Goal: Complete application form

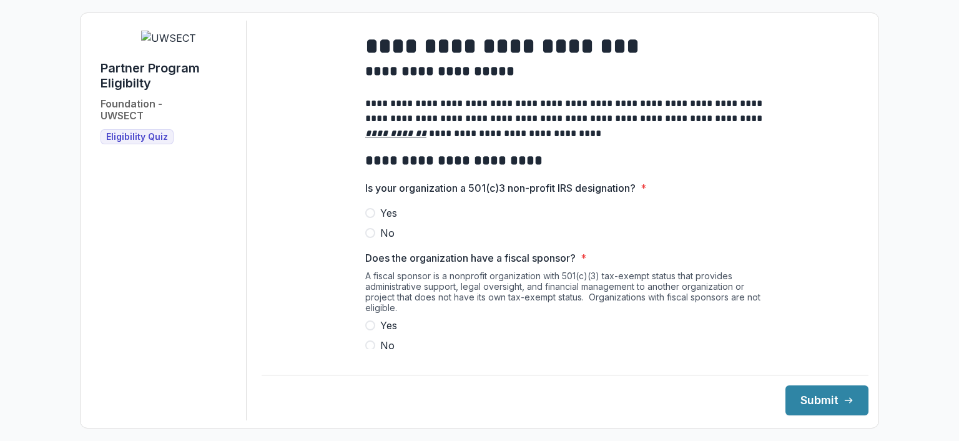
click at [370, 218] on span at bounding box center [370, 213] width 10 height 10
click at [366, 350] on span at bounding box center [370, 345] width 10 height 10
click at [822, 407] on button "Submit" at bounding box center [827, 400] width 83 height 30
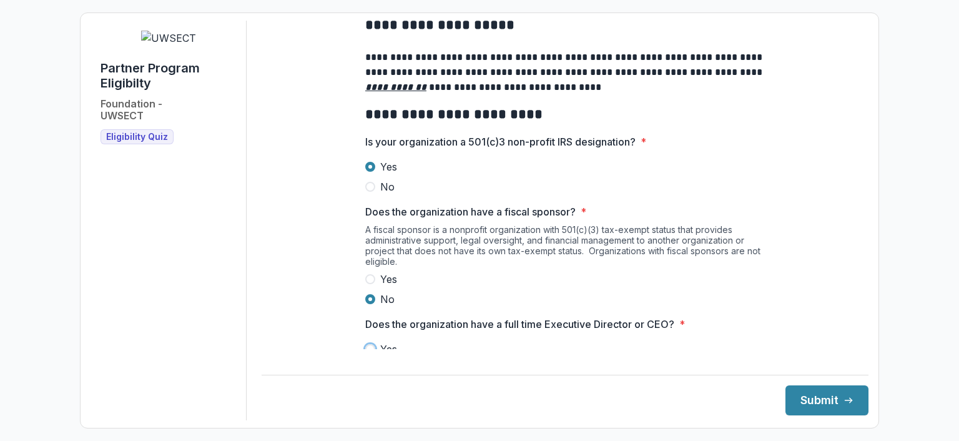
click at [485, 344] on div "Does the organization have a full time Executive Director or CEO? * Yes No" at bounding box center [565, 347] width 400 height 60
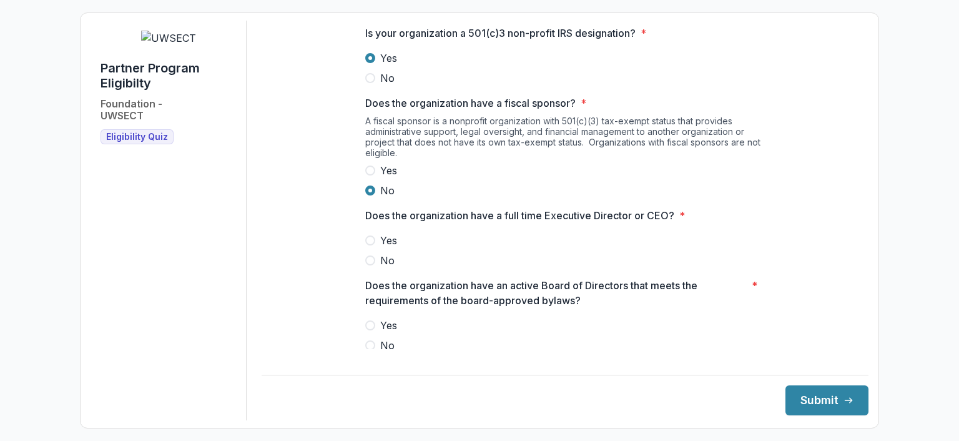
scroll to position [234, 0]
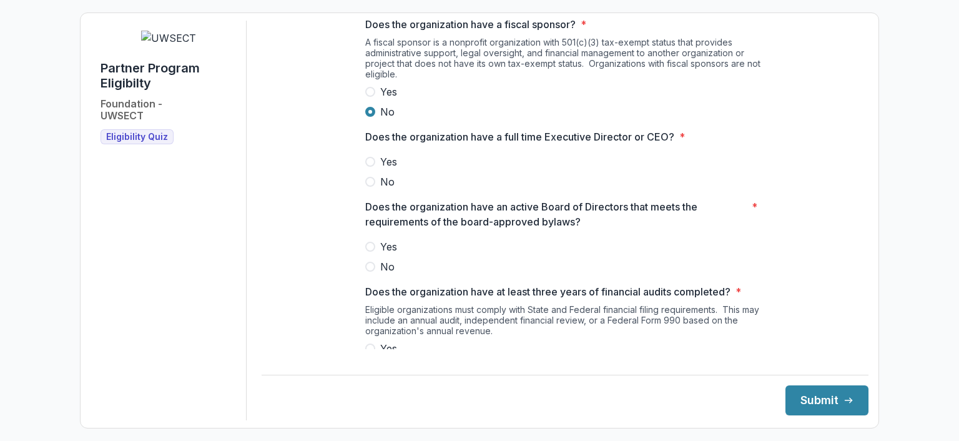
click at [370, 167] on span at bounding box center [370, 162] width 10 height 10
click at [370, 252] on span at bounding box center [370, 247] width 10 height 10
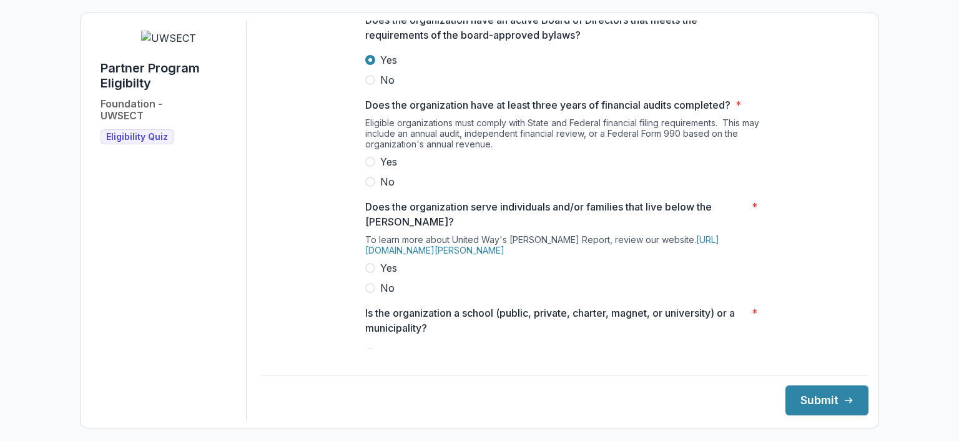
scroll to position [421, 0]
click at [370, 166] on span at bounding box center [370, 161] width 10 height 10
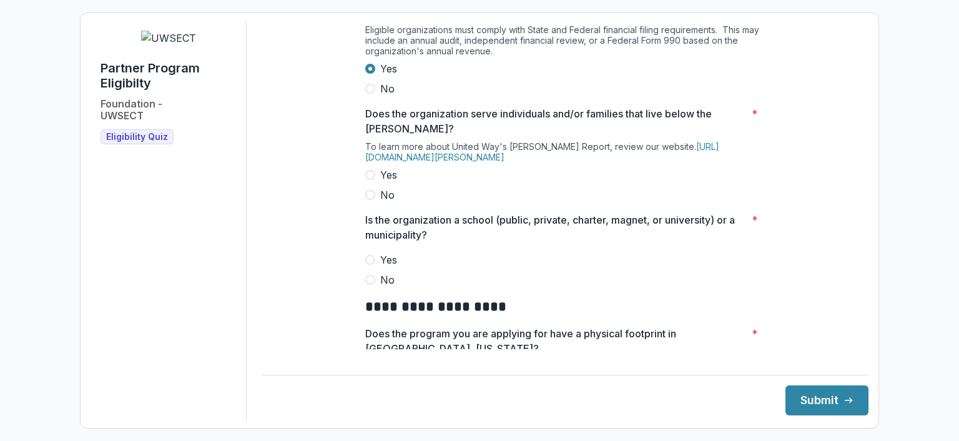
scroll to position [546, 0]
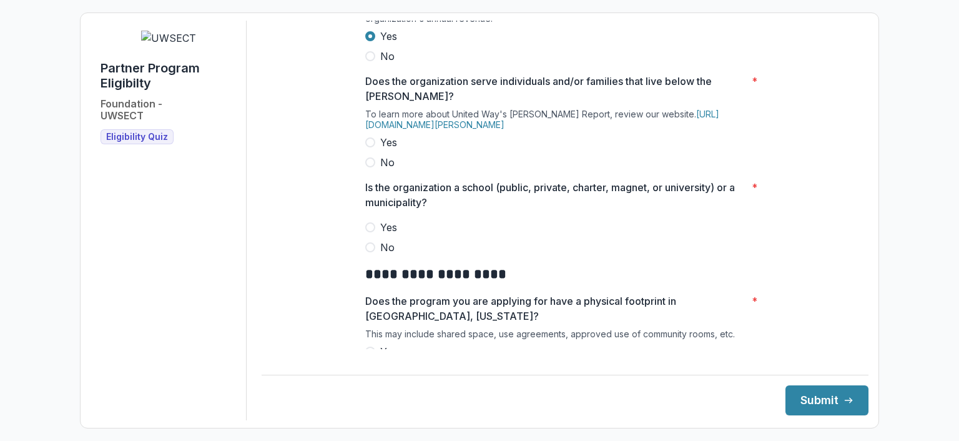
click at [368, 147] on span at bounding box center [370, 142] width 10 height 10
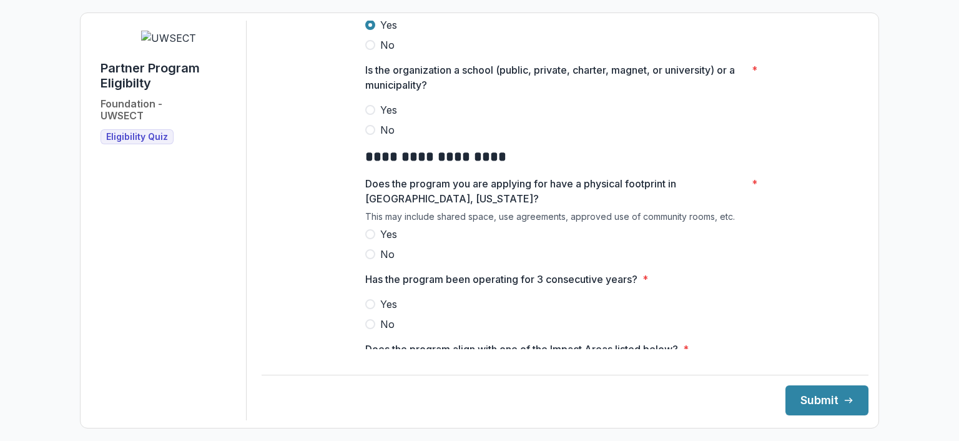
scroll to position [671, 0]
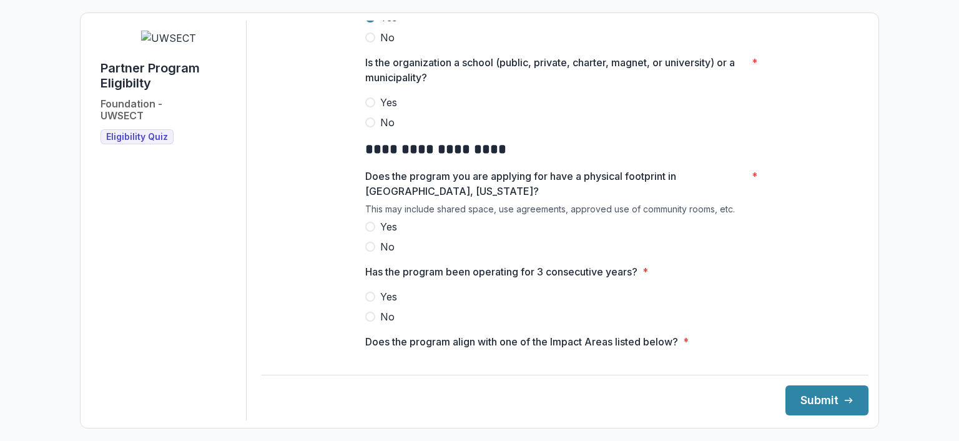
click at [371, 127] on span at bounding box center [370, 122] width 10 height 10
click at [367, 232] on span at bounding box center [370, 227] width 10 height 10
click at [371, 302] on span at bounding box center [370, 297] width 10 height 10
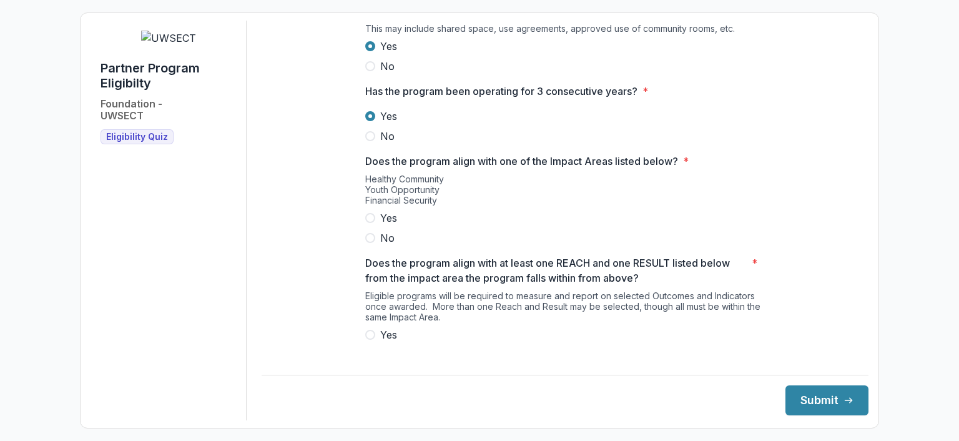
scroll to position [858, 0]
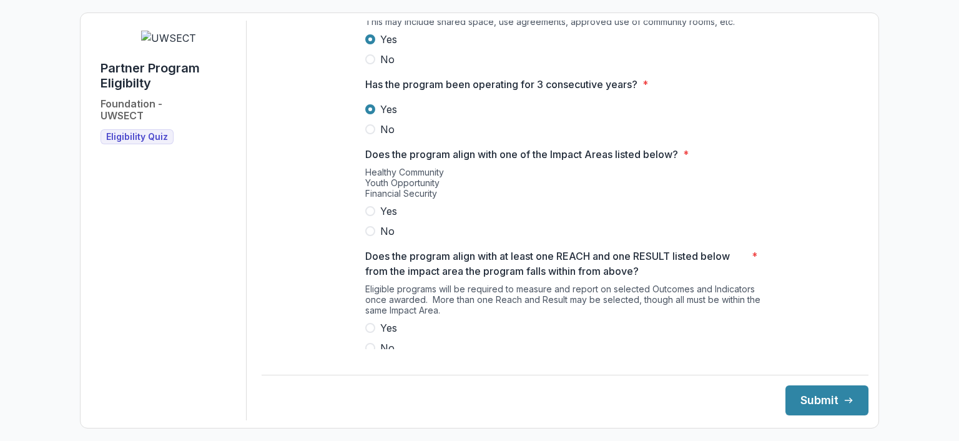
click at [367, 216] on span at bounding box center [370, 211] width 10 height 10
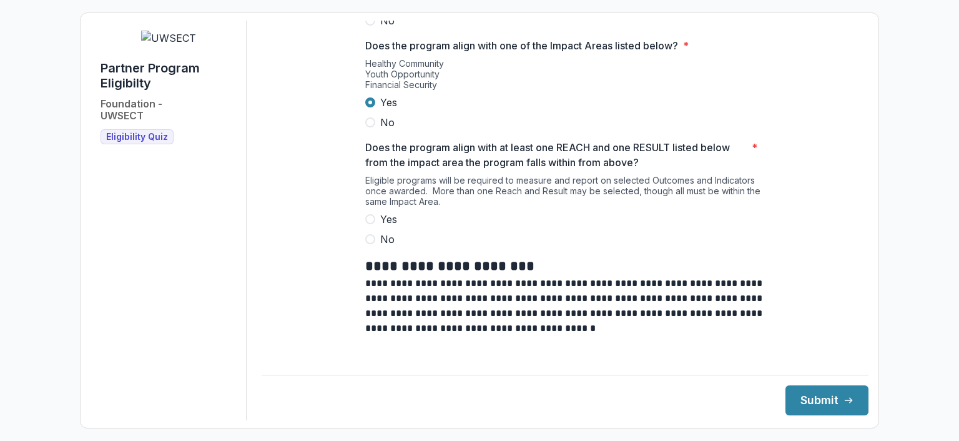
scroll to position [1046, 0]
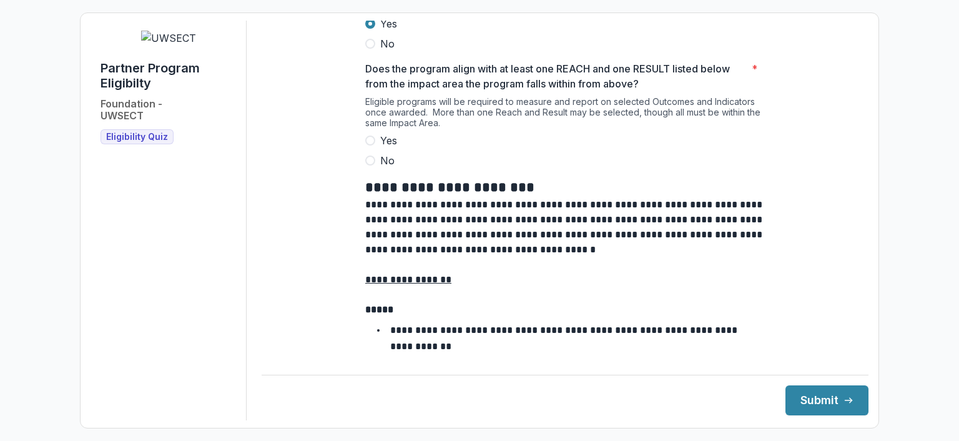
click at [369, 146] on span at bounding box center [370, 141] width 10 height 10
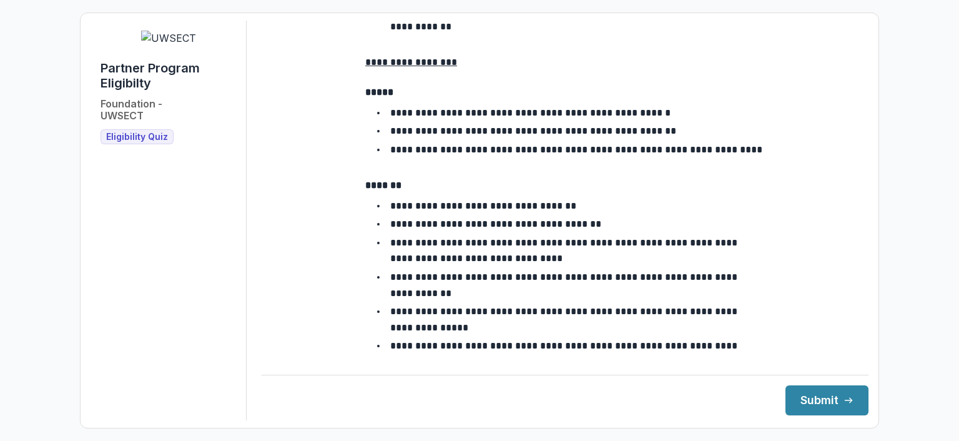
scroll to position [2288, 0]
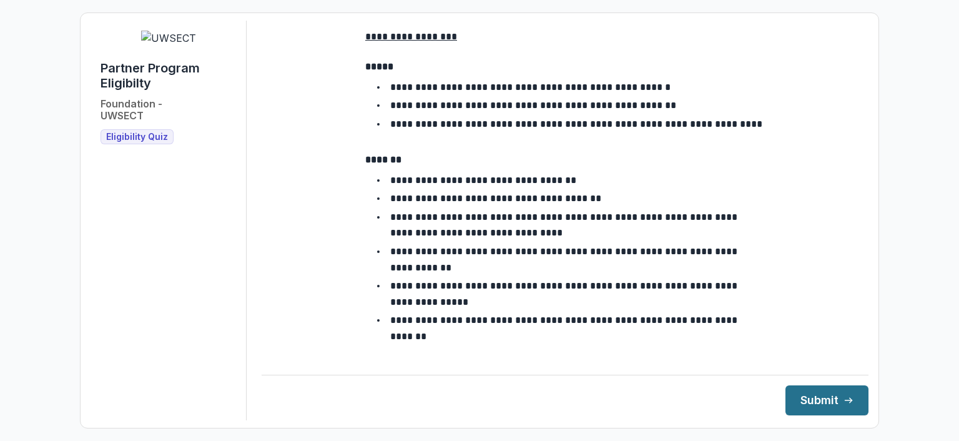
click at [808, 404] on button "Submit" at bounding box center [827, 400] width 83 height 30
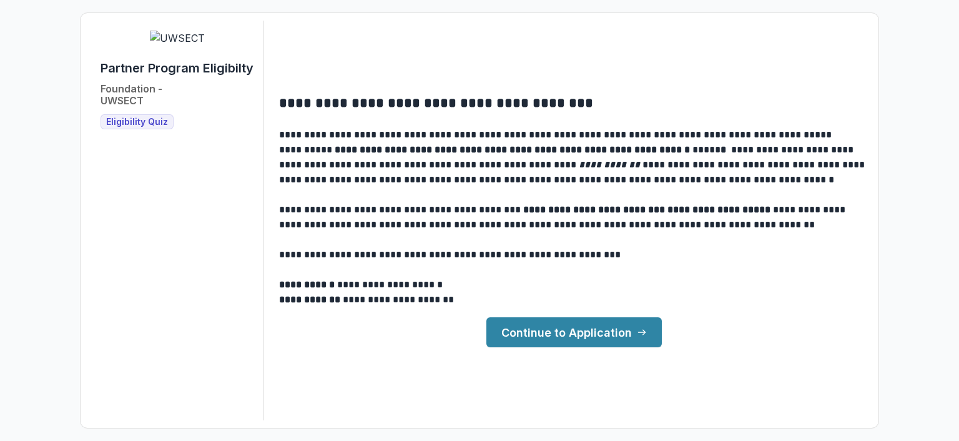
click at [531, 329] on link "Continue to Application" at bounding box center [575, 332] width 176 height 30
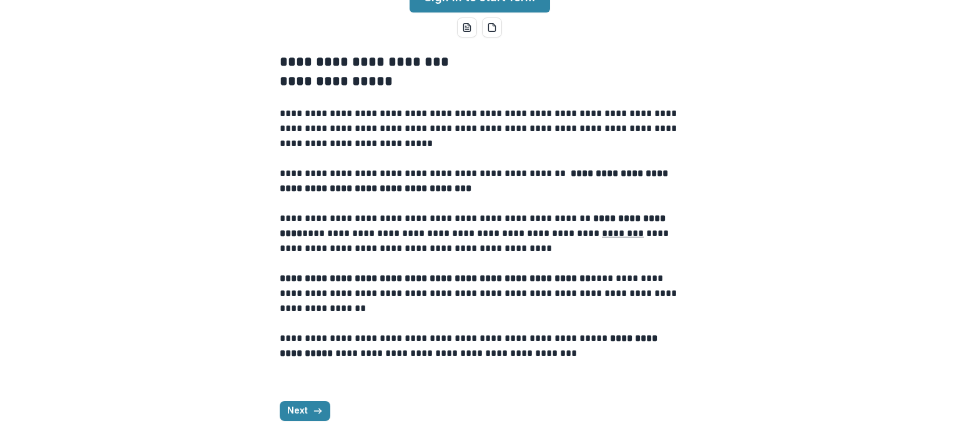
scroll to position [415, 0]
click at [283, 409] on button "Next" at bounding box center [305, 411] width 51 height 20
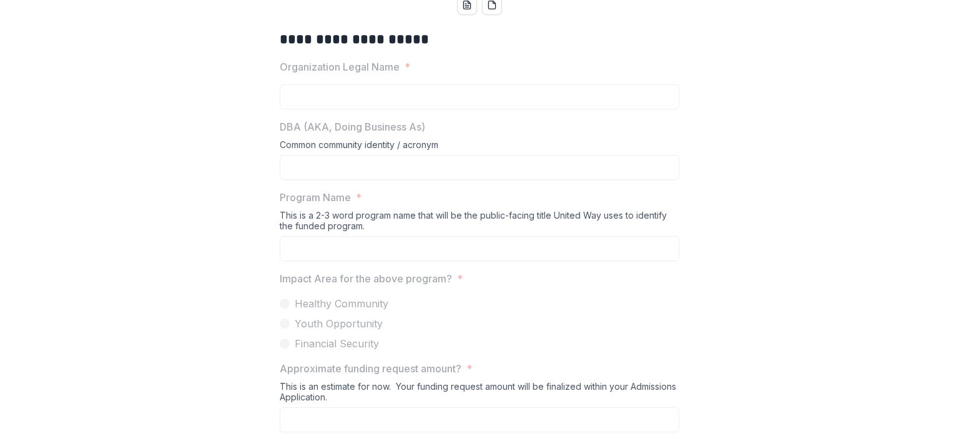
scroll to position [166, 0]
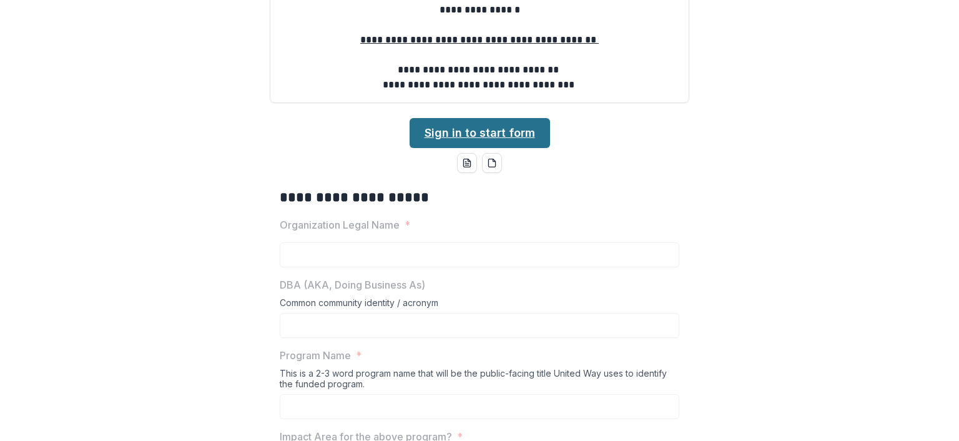
click at [512, 148] on link "Sign in to start form" at bounding box center [480, 133] width 141 height 30
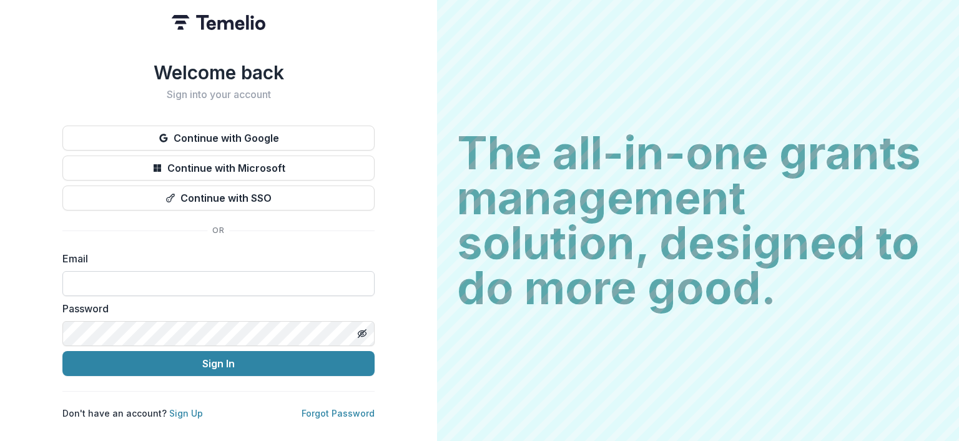
click at [102, 275] on input at bounding box center [218, 283] width 312 height 25
type input "**********"
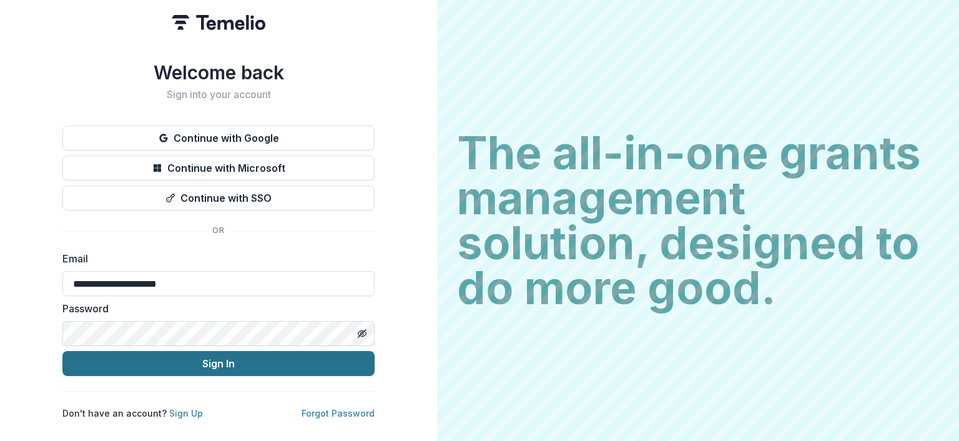
click at [166, 368] on button "Sign In" at bounding box center [218, 363] width 312 height 25
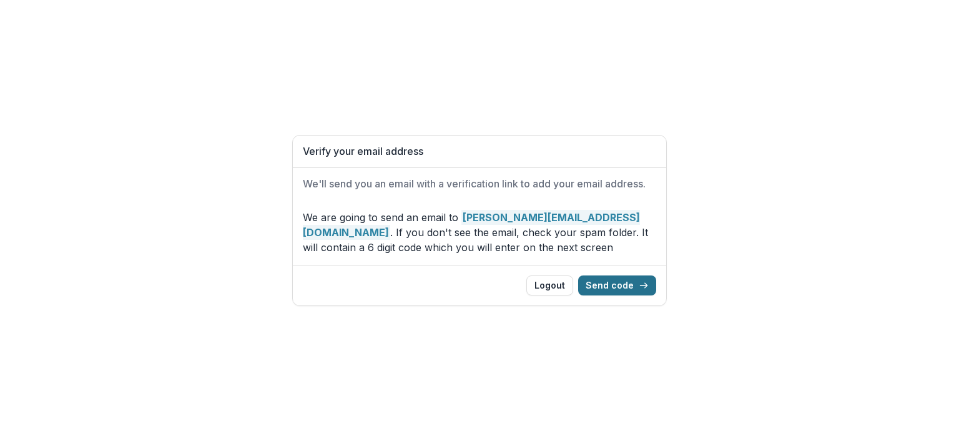
click at [621, 284] on button "Send code" at bounding box center [617, 285] width 78 height 20
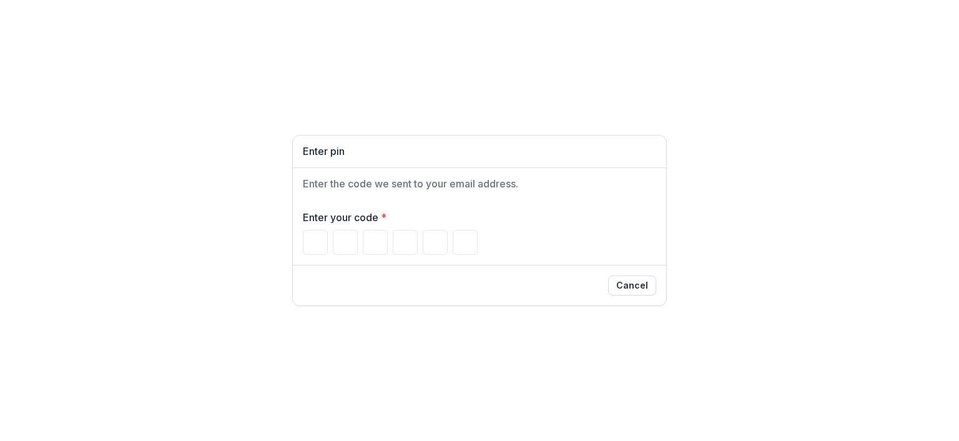
type input "*"
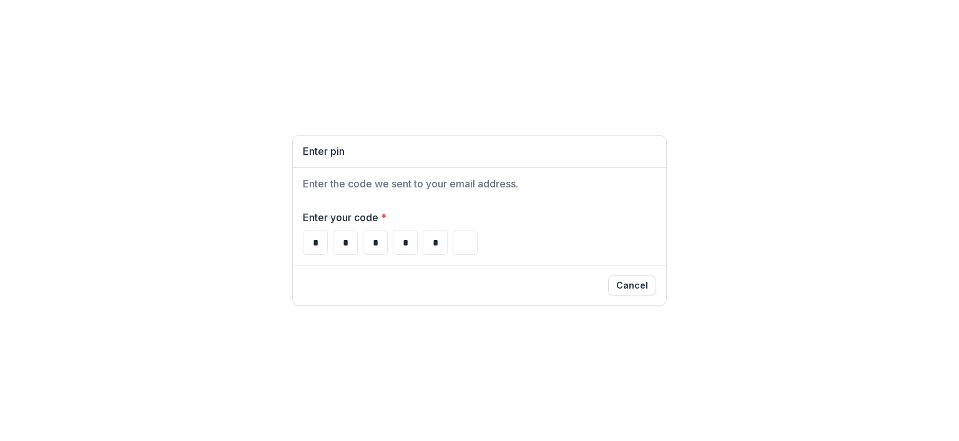
type input "*"
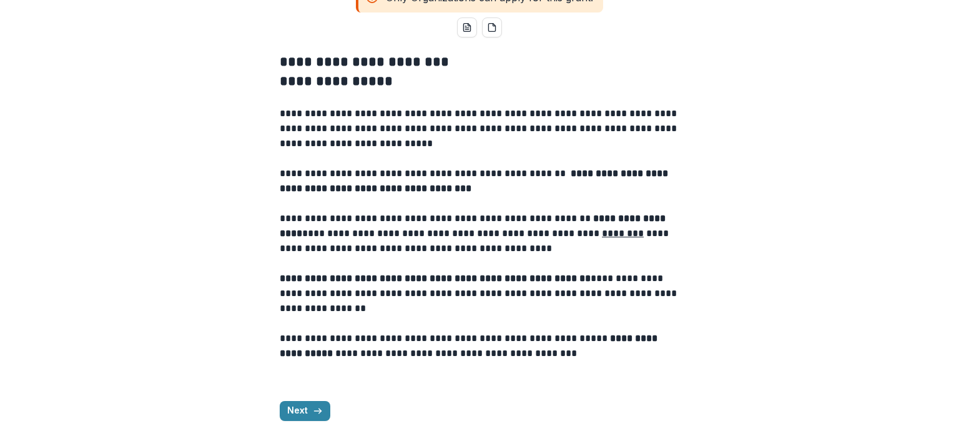
scroll to position [440, 0]
click at [289, 411] on button "Next" at bounding box center [305, 411] width 51 height 20
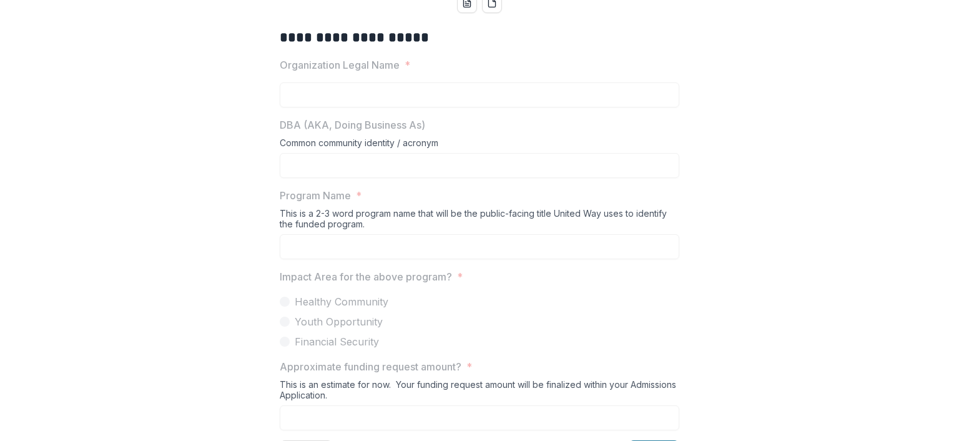
scroll to position [128, 0]
